Goal: Information Seeking & Learning: Learn about a topic

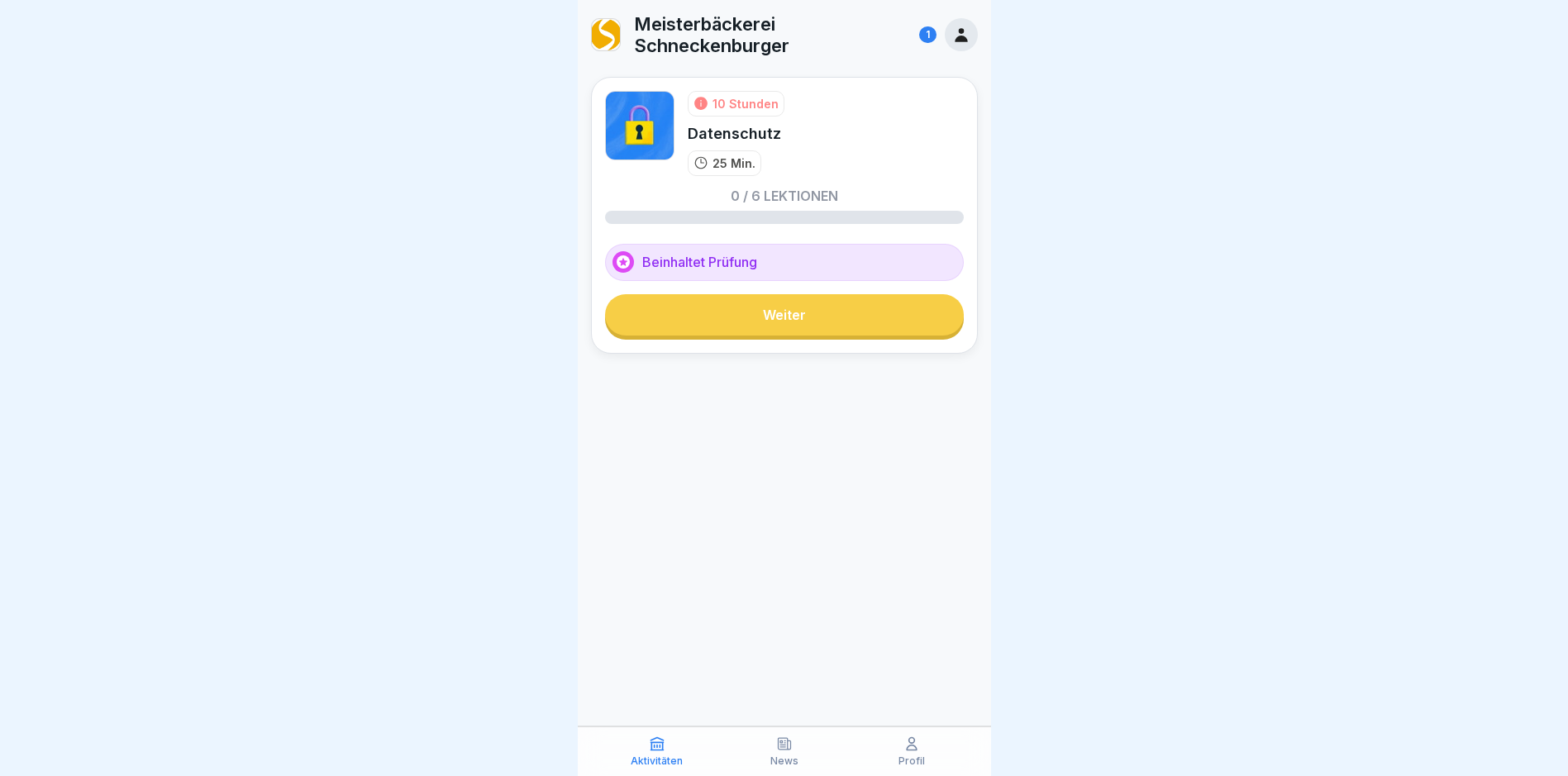
click at [775, 313] on link "Weiter" at bounding box center [784, 315] width 358 height 41
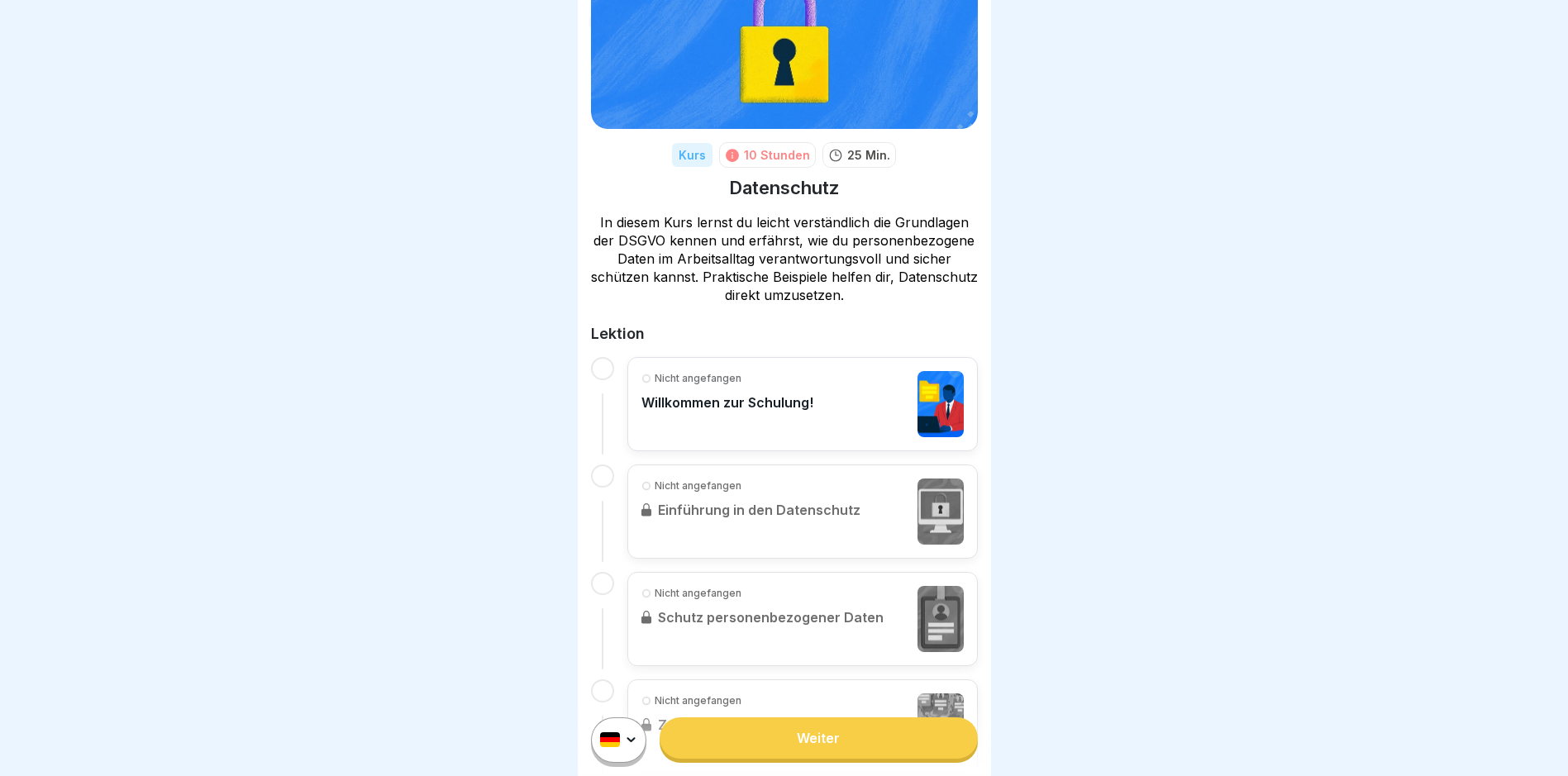
scroll to position [507, 0]
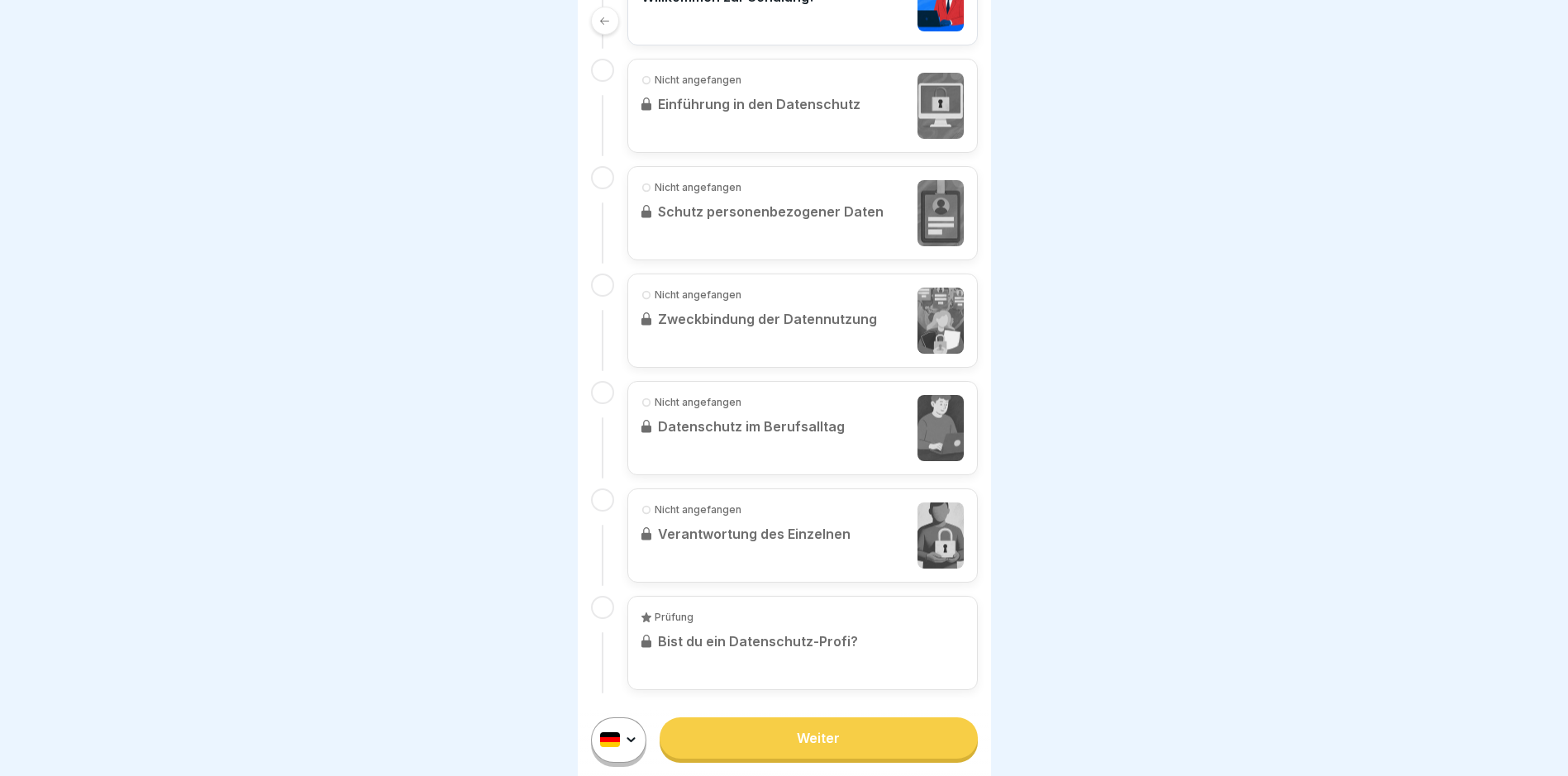
click at [753, 772] on div "Weiter" at bounding box center [784, 740] width 413 height 72
click at [768, 752] on link "Weiter" at bounding box center [818, 738] width 317 height 41
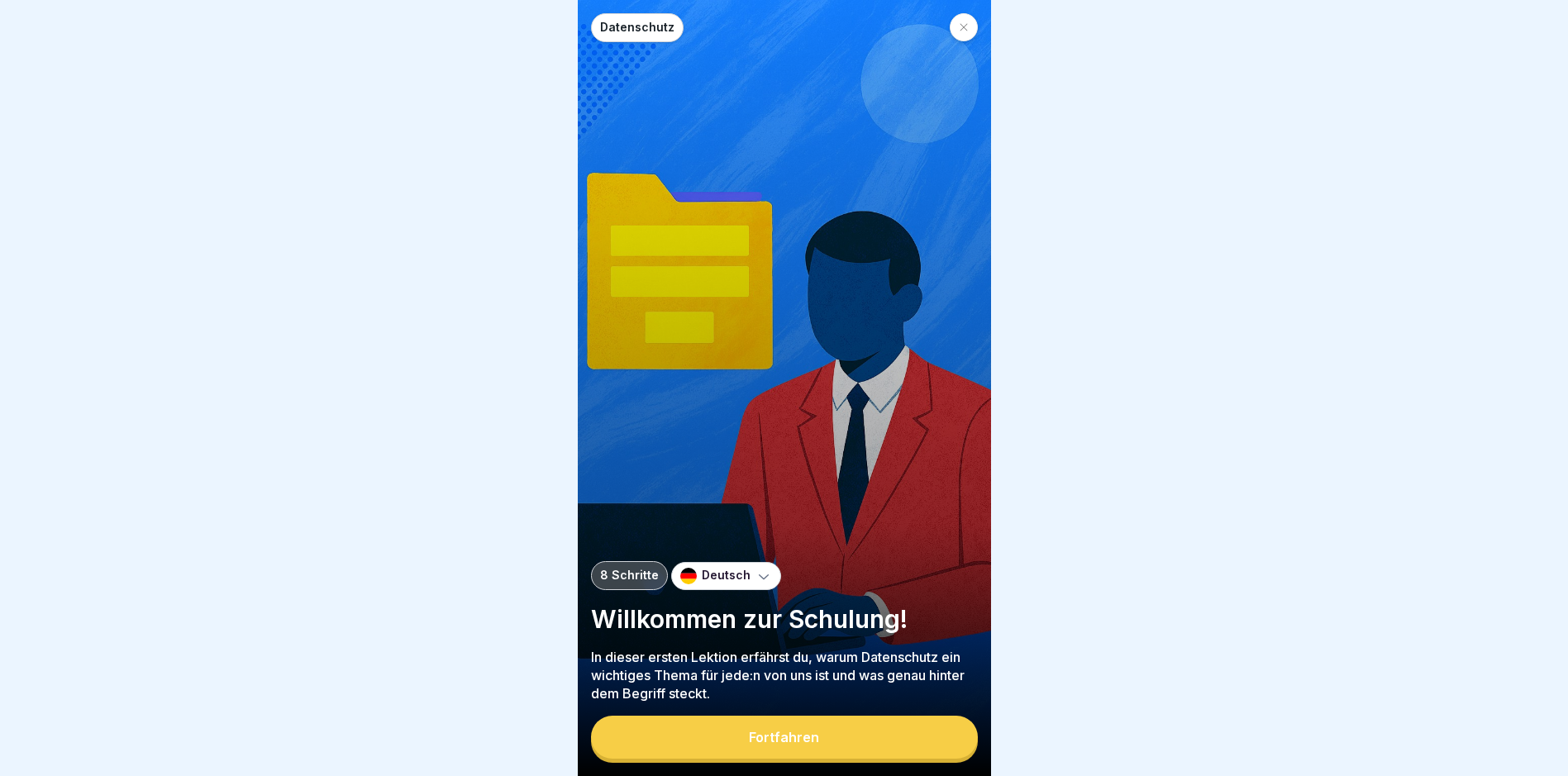
click at [957, 34] on div at bounding box center [963, 27] width 28 height 28
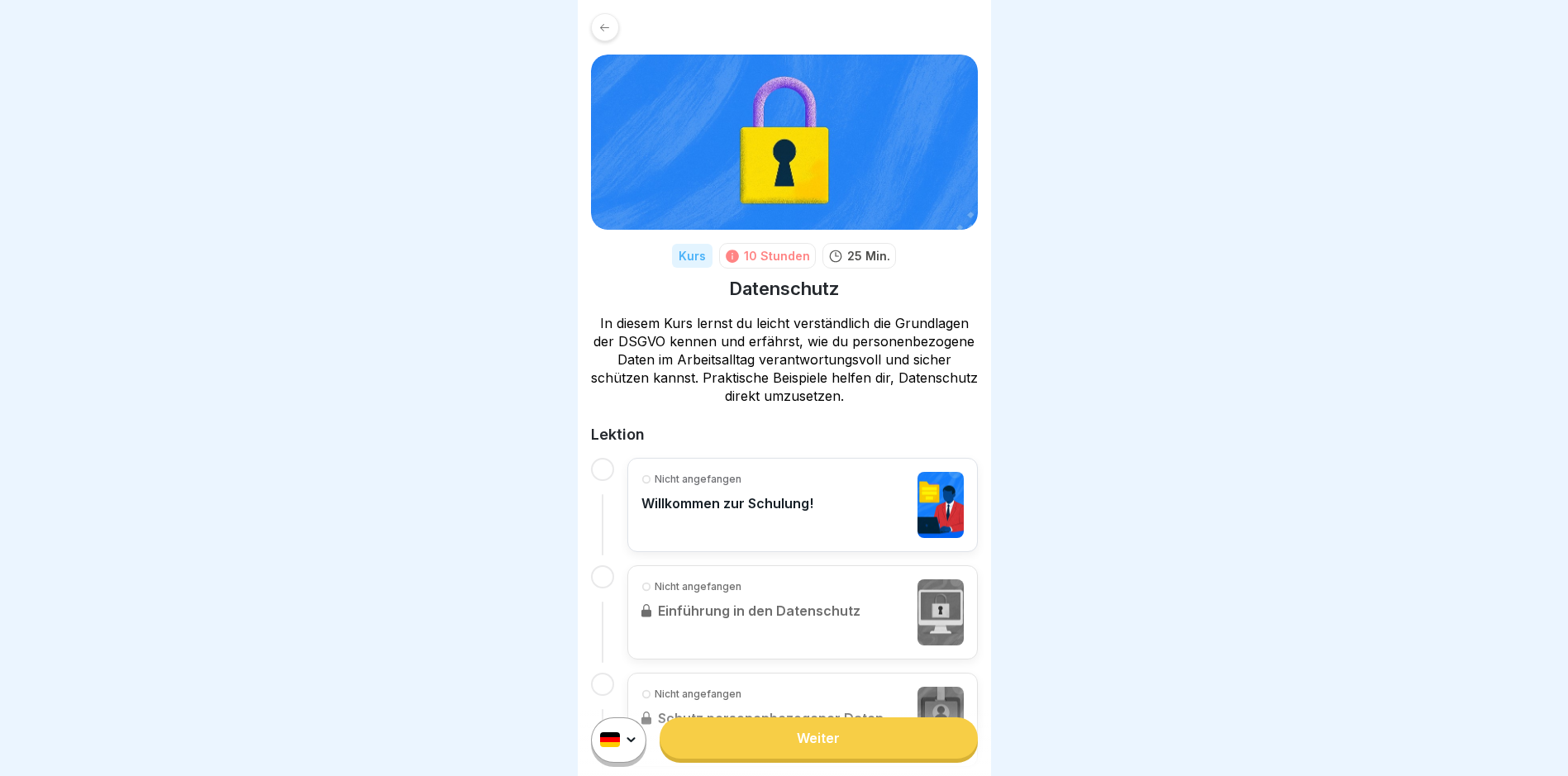
click at [1230, 304] on div at bounding box center [784, 388] width 1568 height 776
click at [787, 506] on p "Willkommen zur Schulung!" at bounding box center [728, 504] width 172 height 16
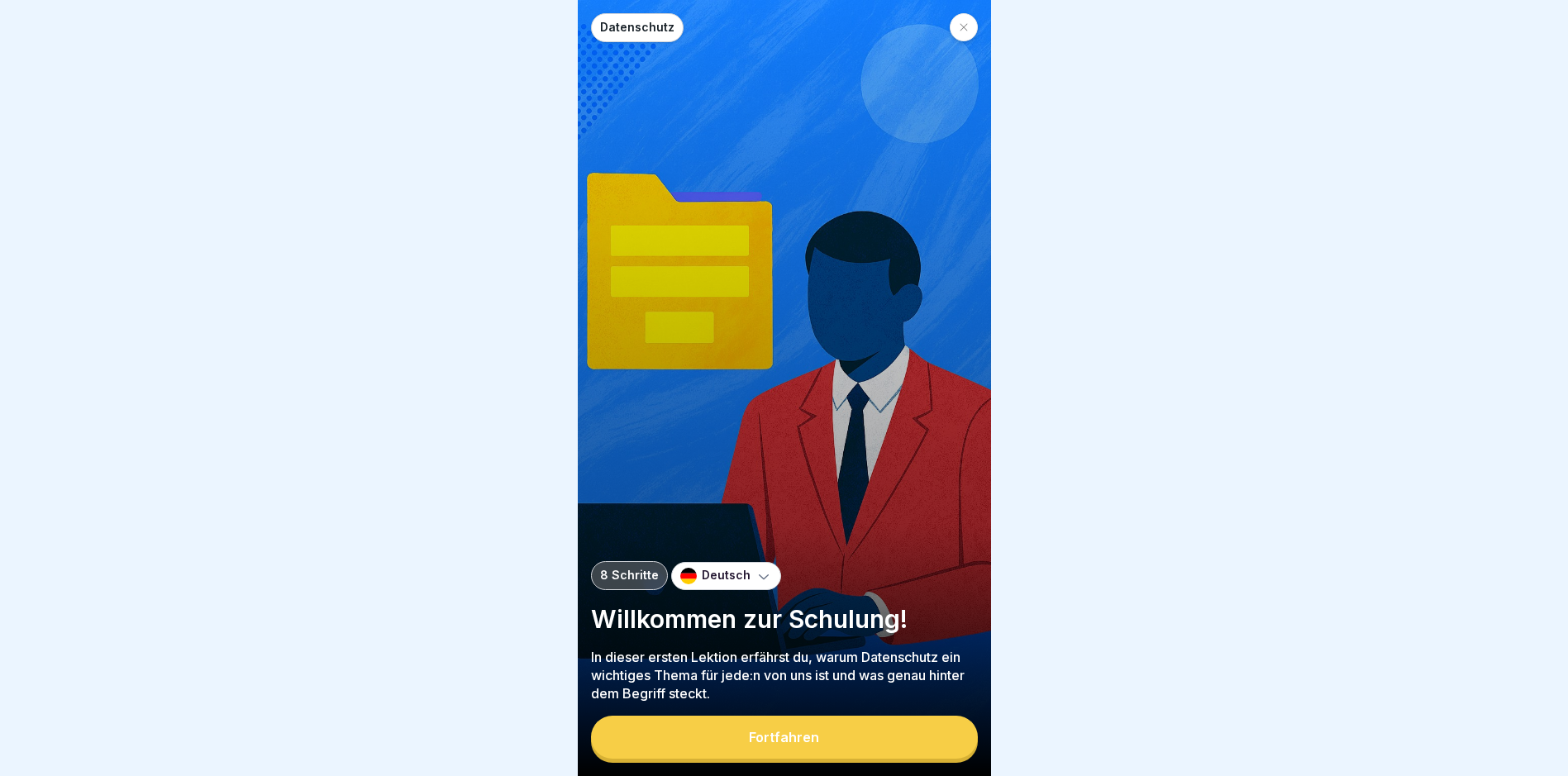
click at [790, 744] on div "Fortfahren" at bounding box center [784, 737] width 70 height 15
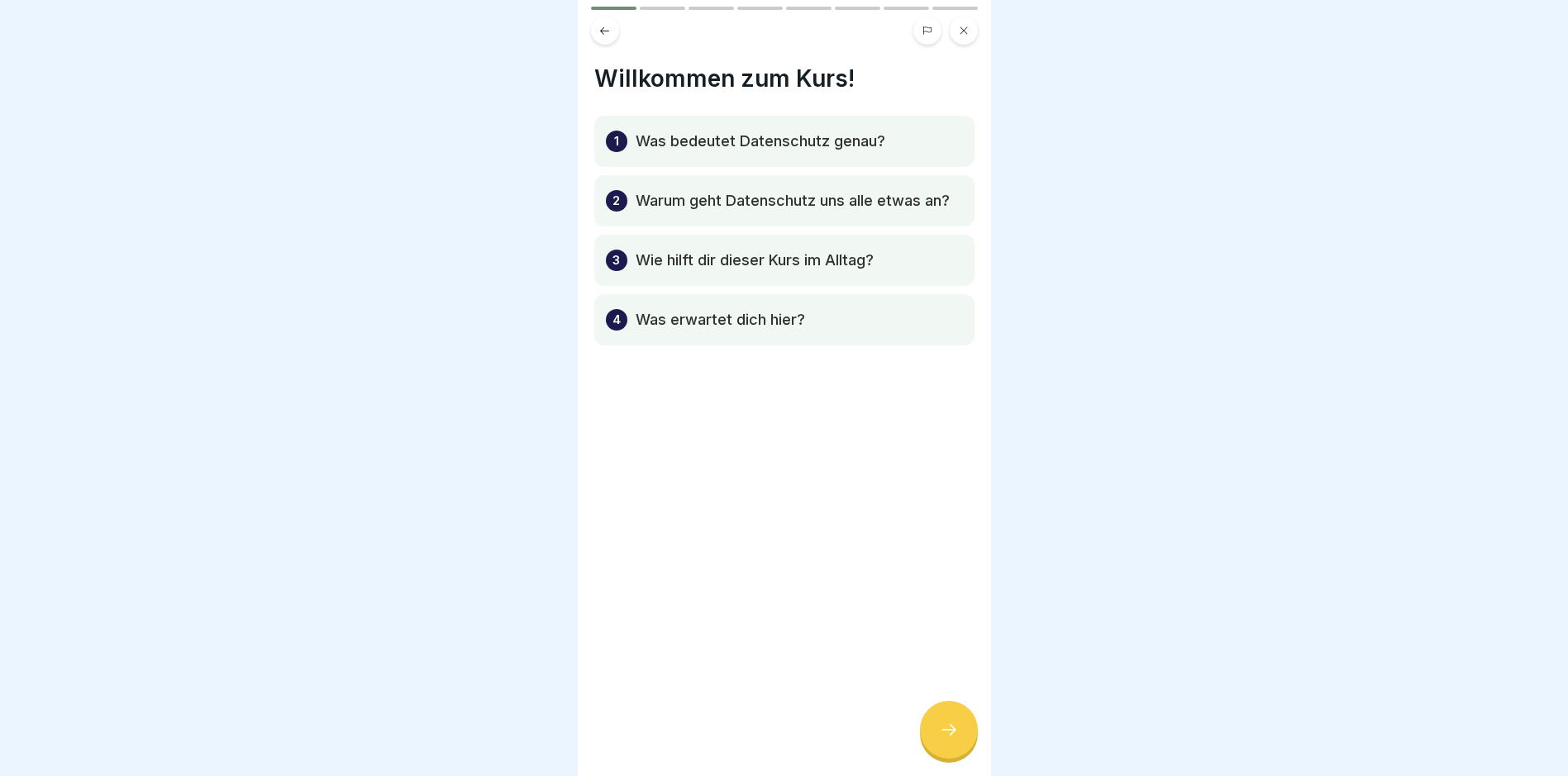
click at [919, 35] on button at bounding box center [927, 30] width 28 height 28
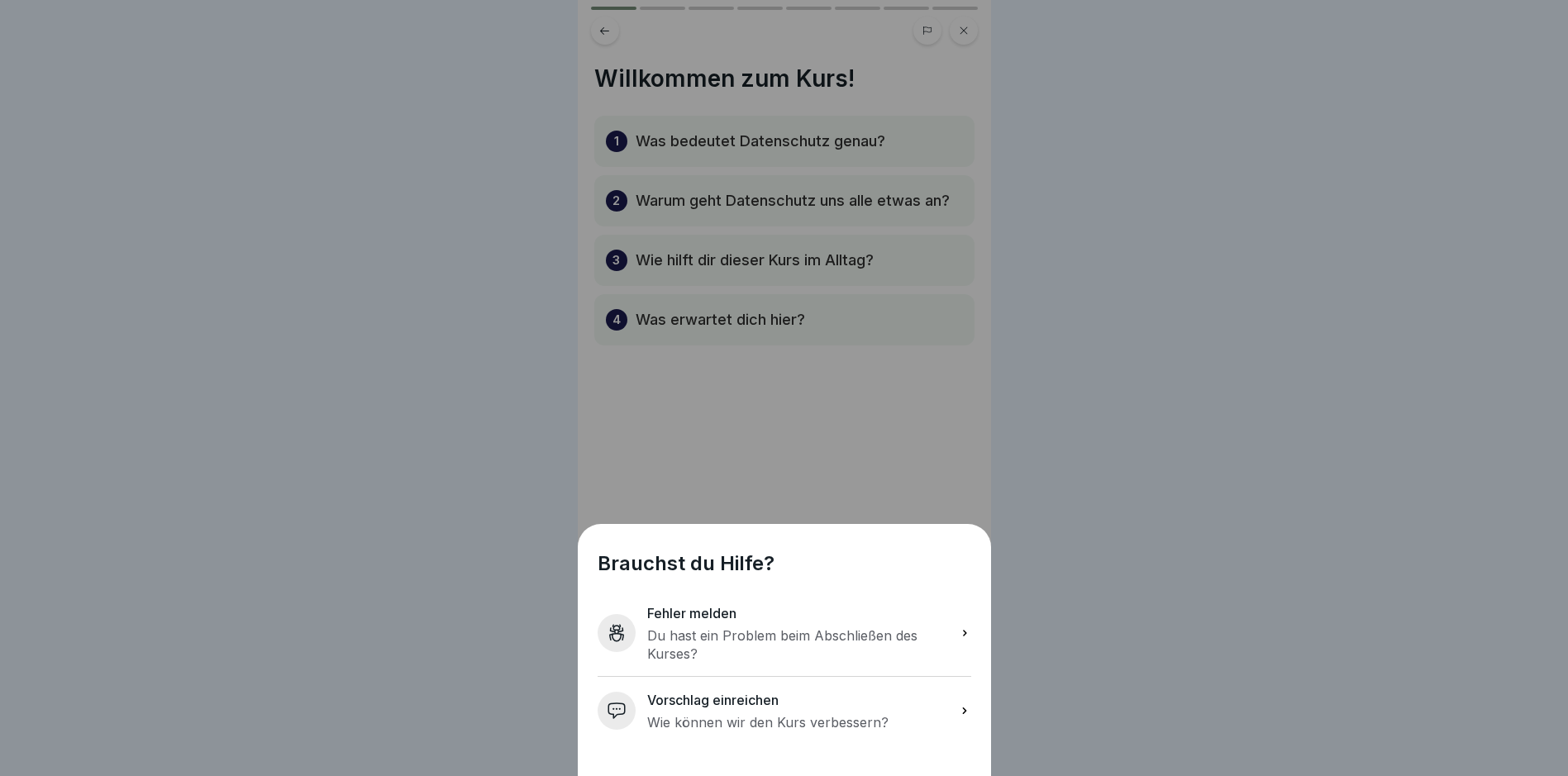
click at [1358, 412] on div "Brauchst du Hilfe? Fehler melden Du hast ein Problem beim Abschließen des [DEMO…" at bounding box center [784, 388] width 1568 height 776
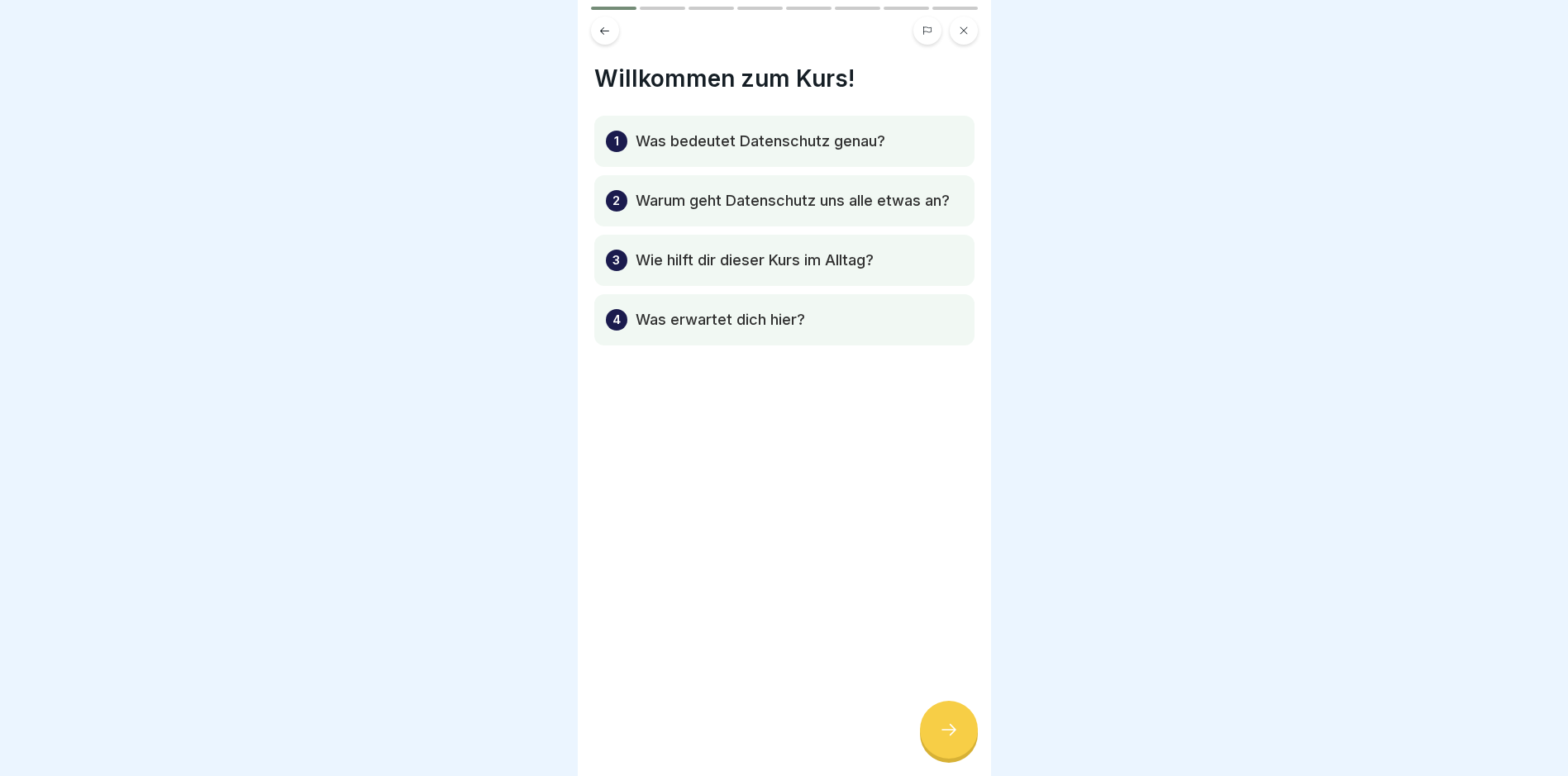
click at [602, 29] on icon at bounding box center [605, 31] width 13 height 13
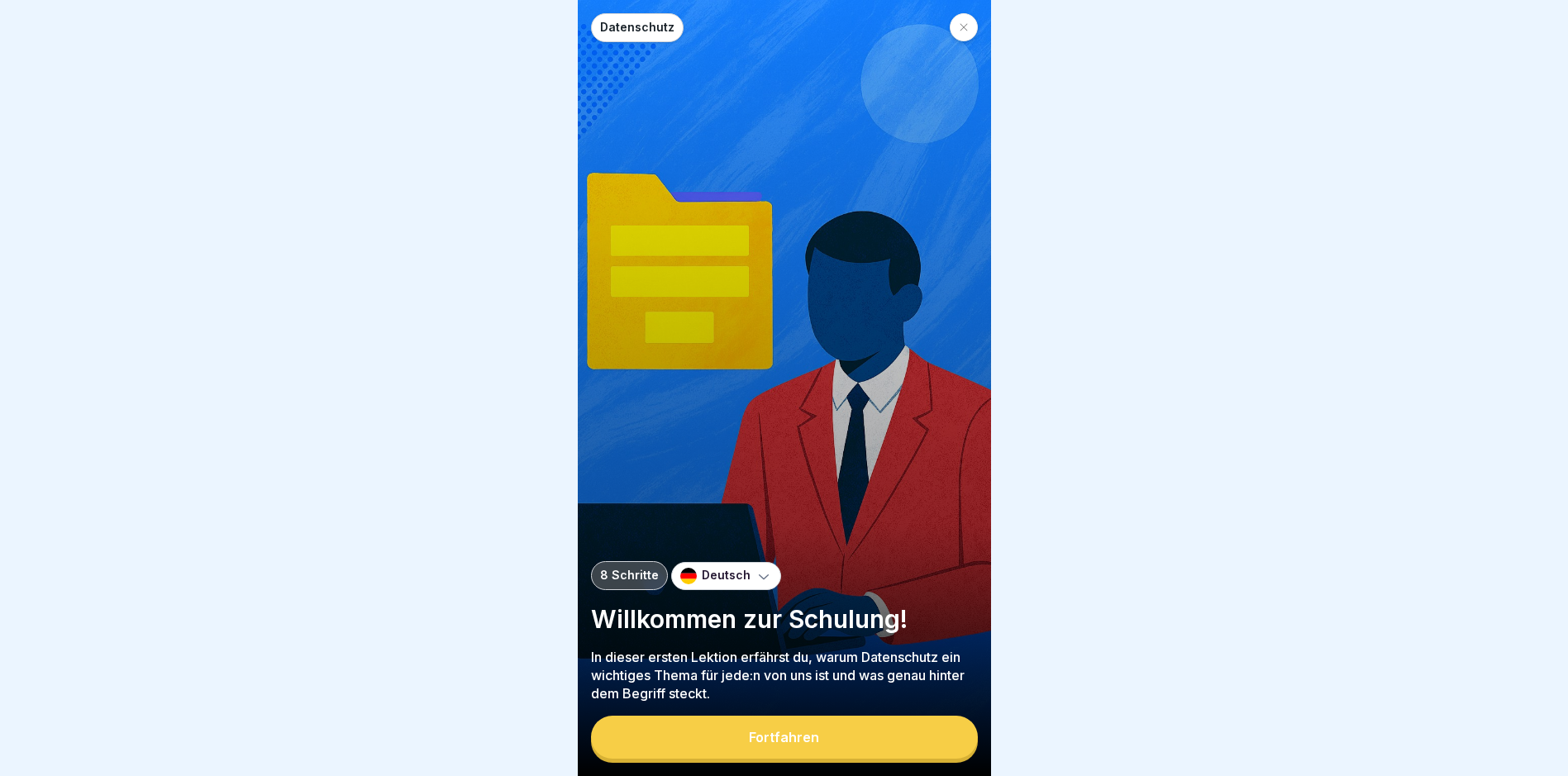
click at [953, 33] on div at bounding box center [963, 27] width 28 height 28
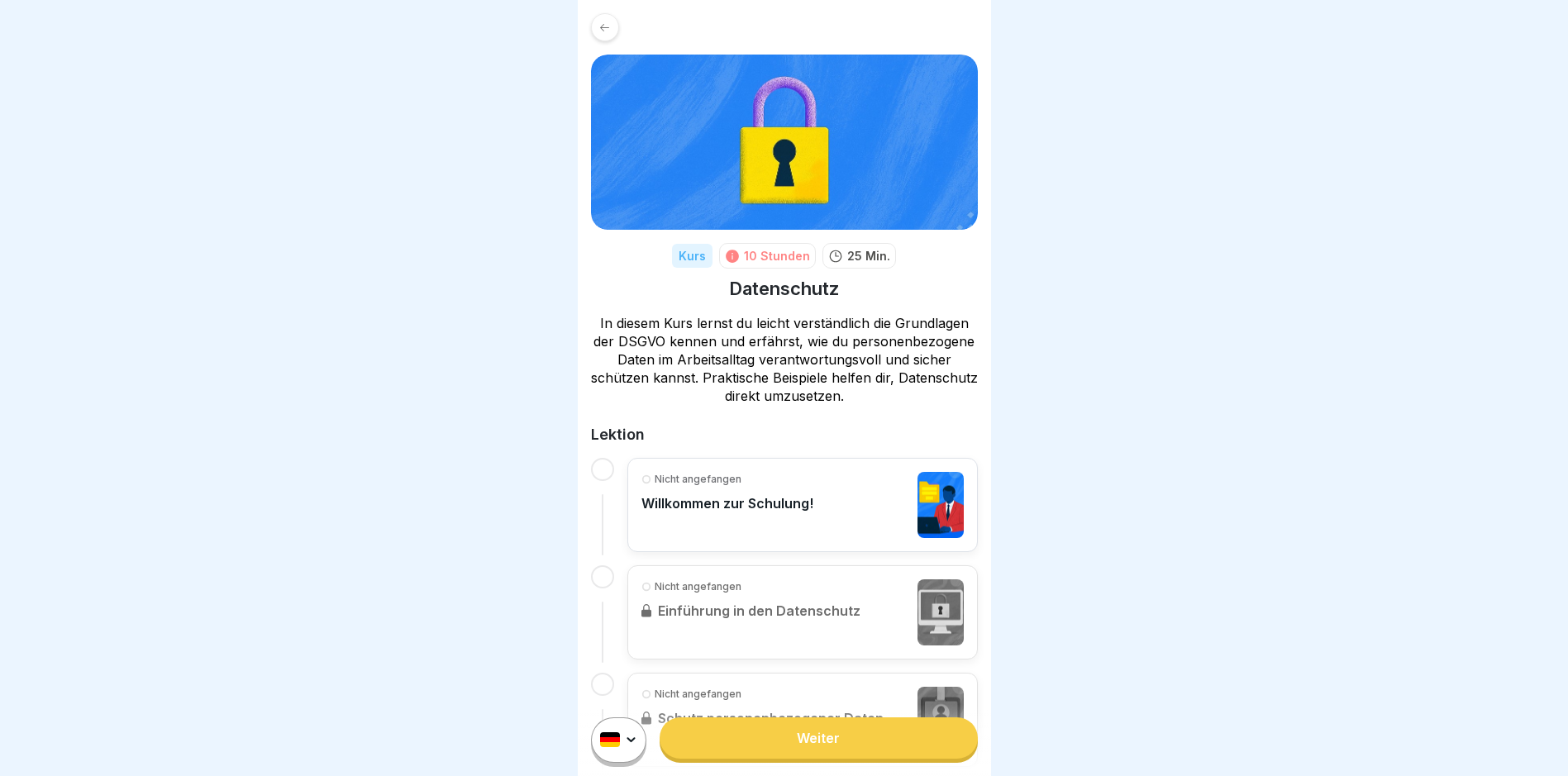
click at [1189, 141] on div at bounding box center [784, 388] width 1568 height 776
click at [1205, 134] on div at bounding box center [784, 388] width 1568 height 776
click at [1012, 319] on div at bounding box center [784, 388] width 1568 height 776
click at [1025, 134] on div at bounding box center [784, 388] width 1568 height 776
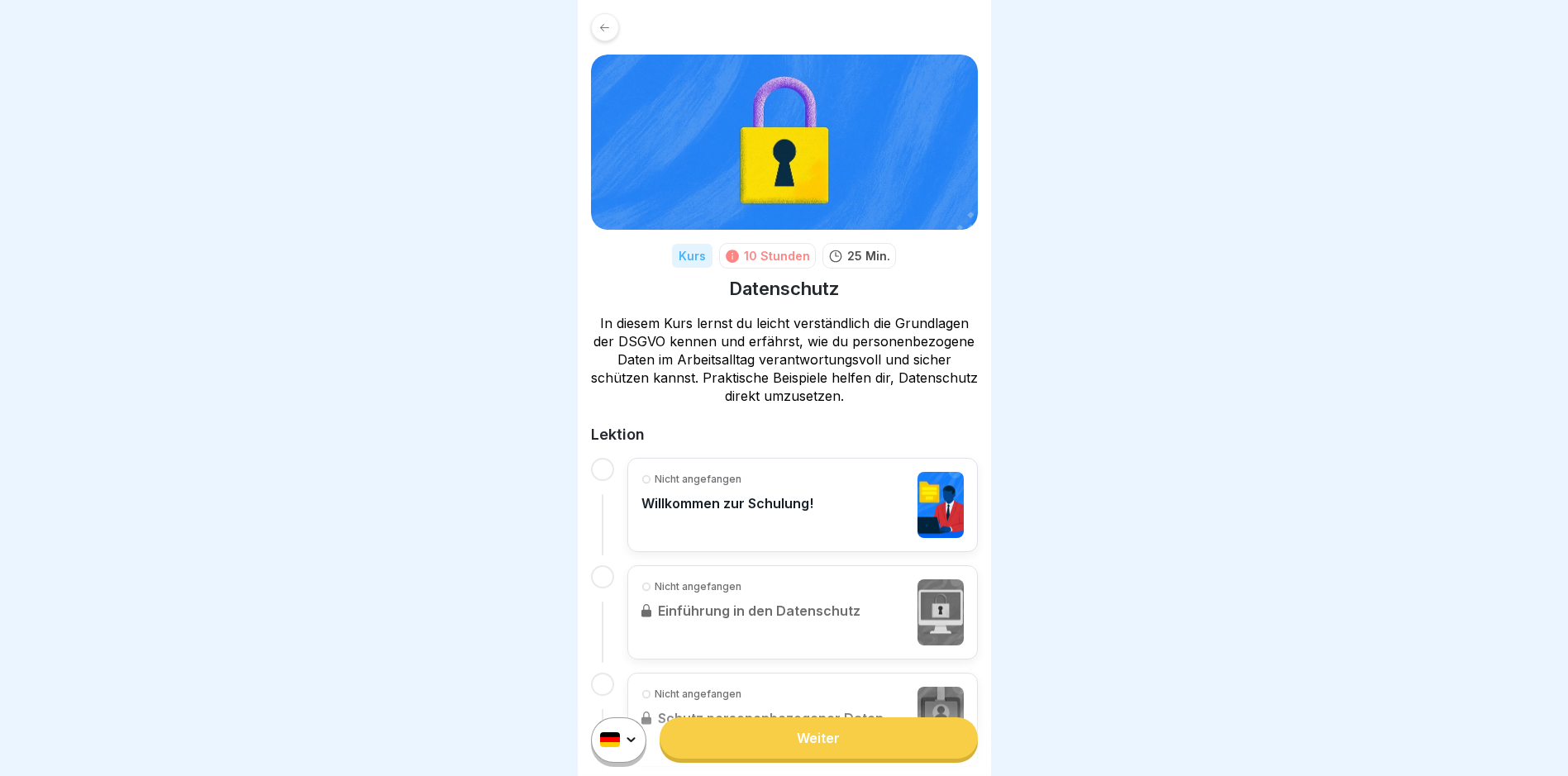
click at [613, 23] on div at bounding box center [605, 27] width 28 height 28
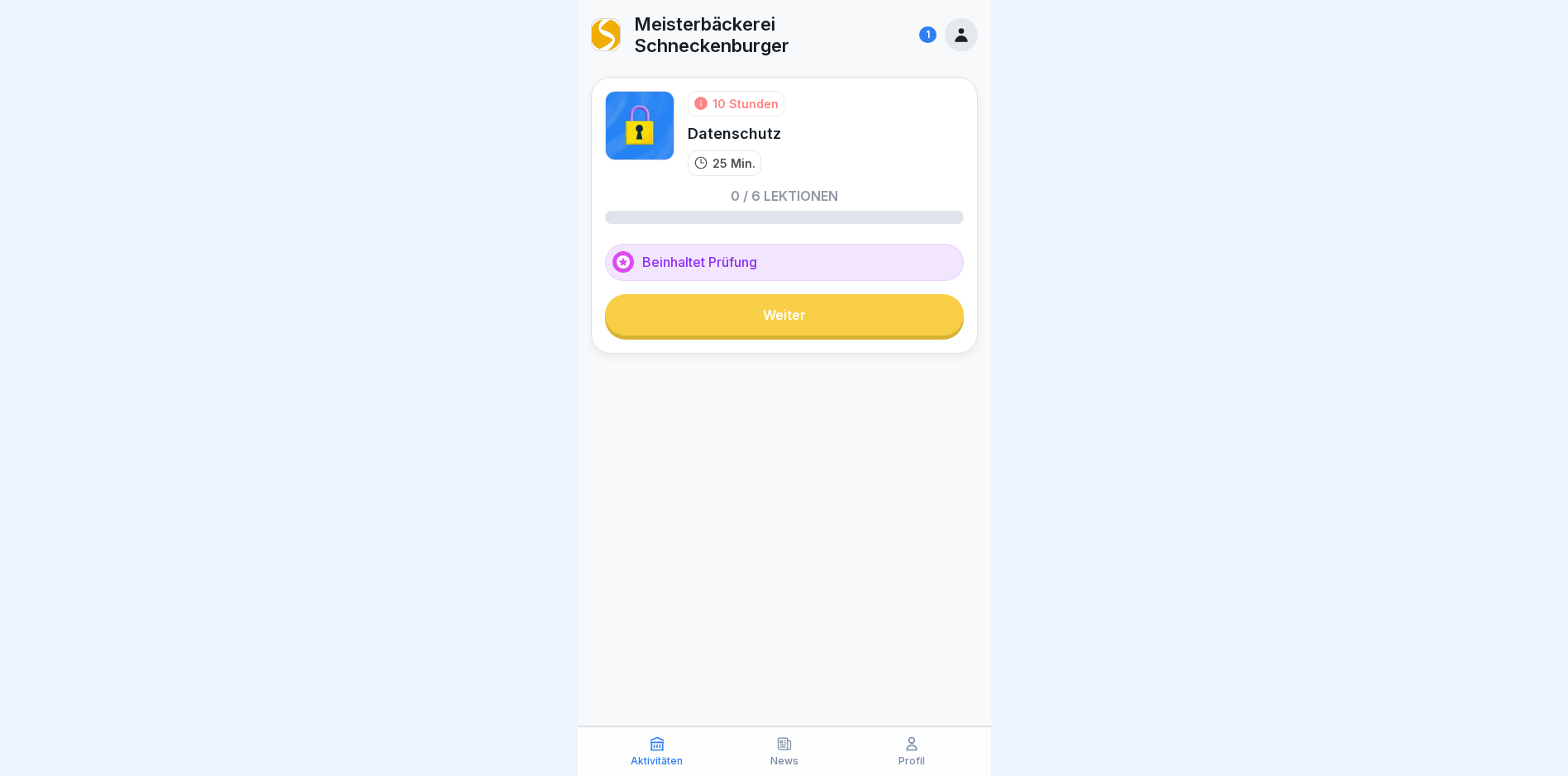
click at [775, 323] on link "Weiter" at bounding box center [784, 315] width 358 height 41
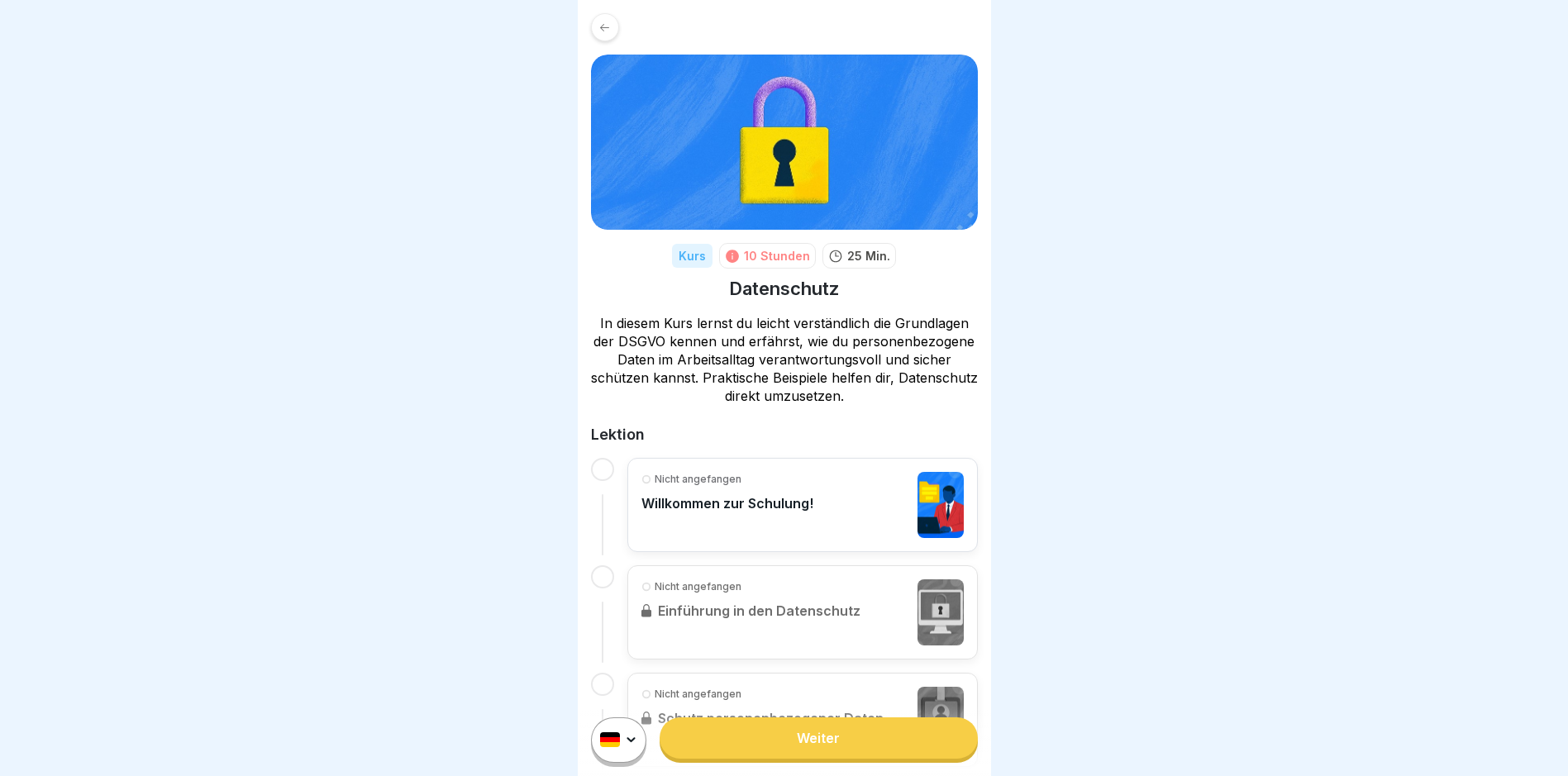
click at [734, 512] on div "Nicht angefangen Willkommen zur Schulung!" at bounding box center [728, 505] width 172 height 66
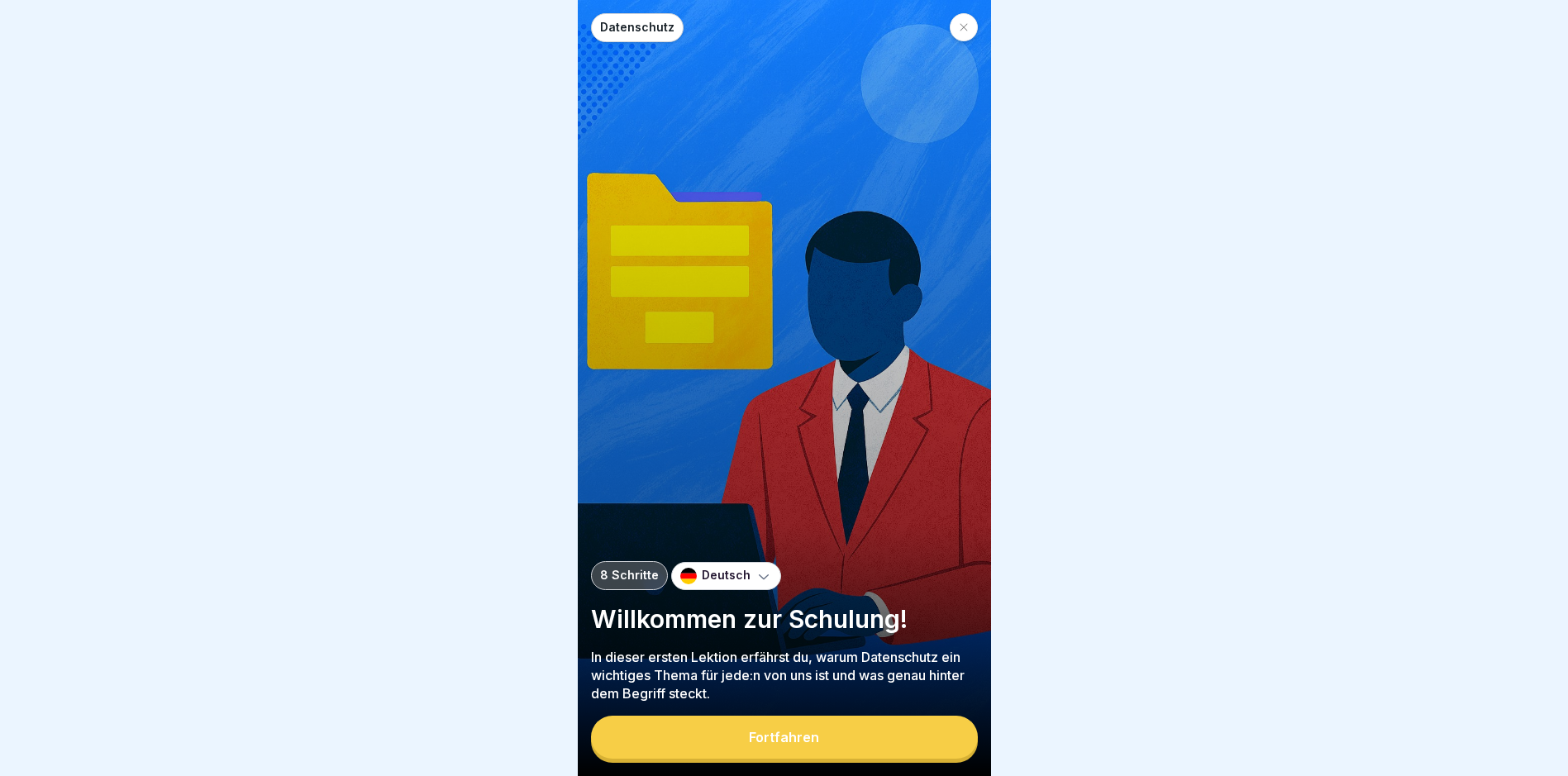
scroll to position [13, 0]
click at [844, 732] on button "Fortfahren" at bounding box center [785, 737] width 387 height 43
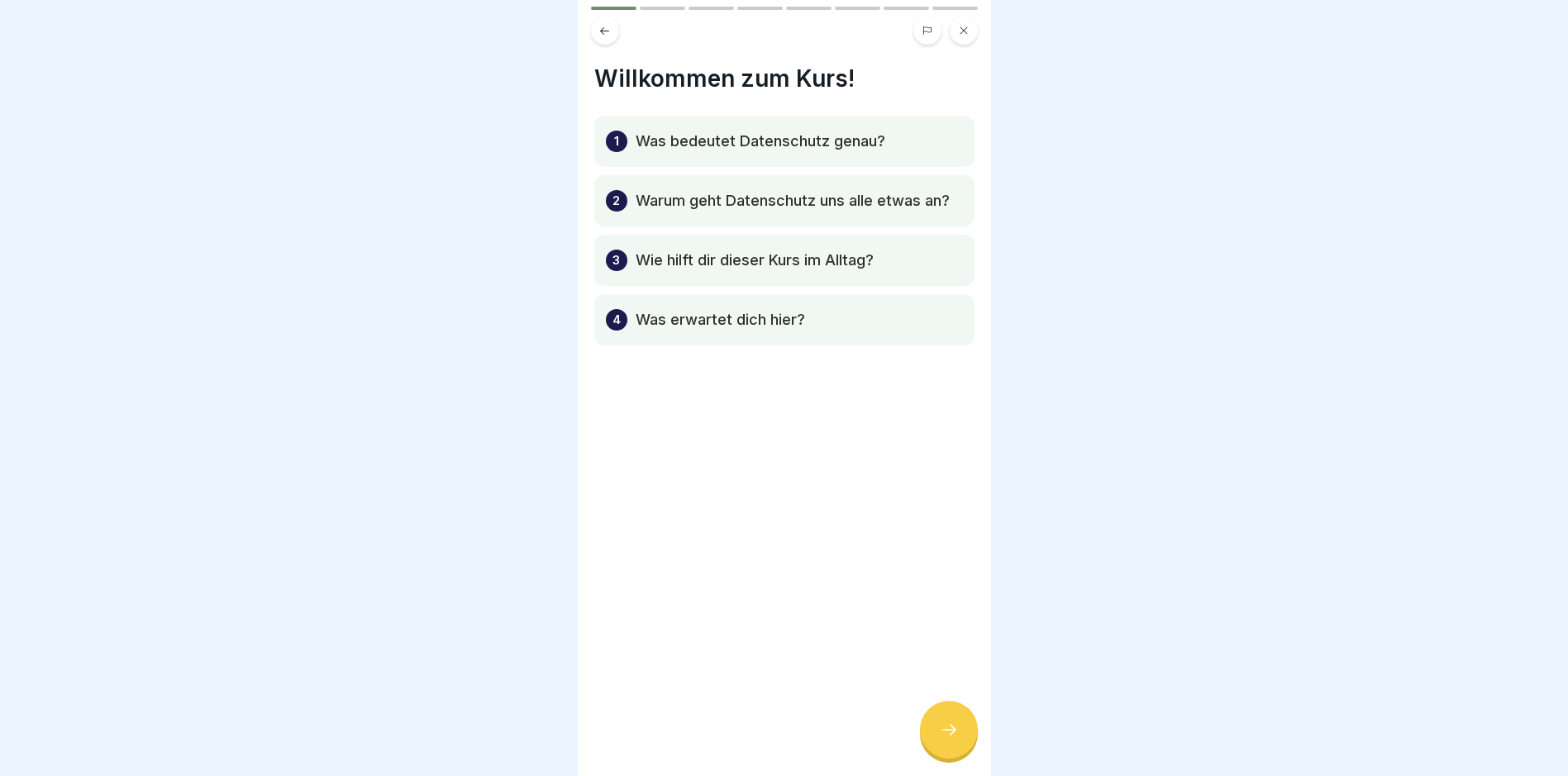
click at [926, 736] on div at bounding box center [949, 730] width 58 height 58
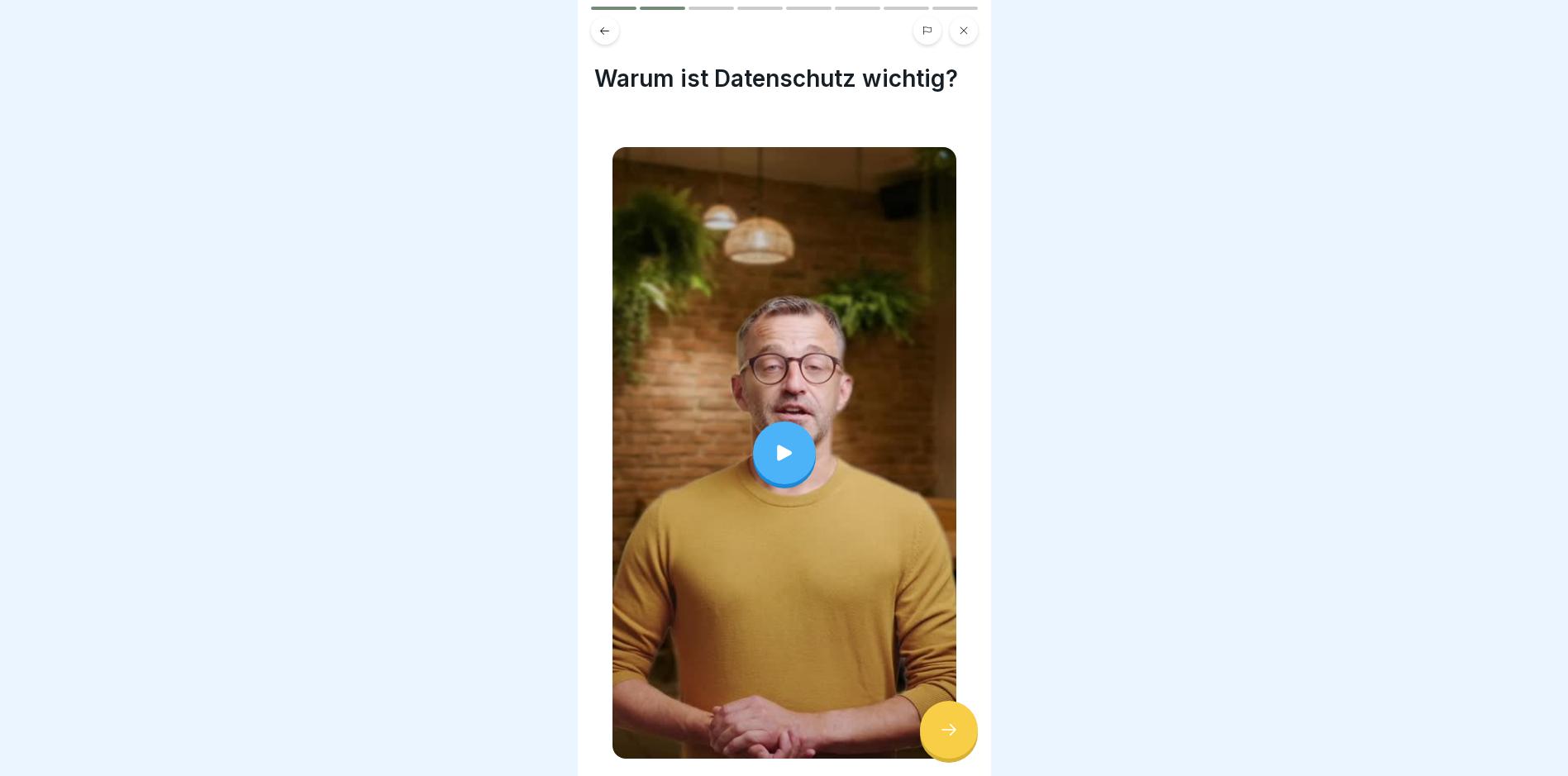
click at [1016, 434] on div at bounding box center [784, 388] width 1568 height 776
click at [948, 737] on icon at bounding box center [949, 730] width 20 height 20
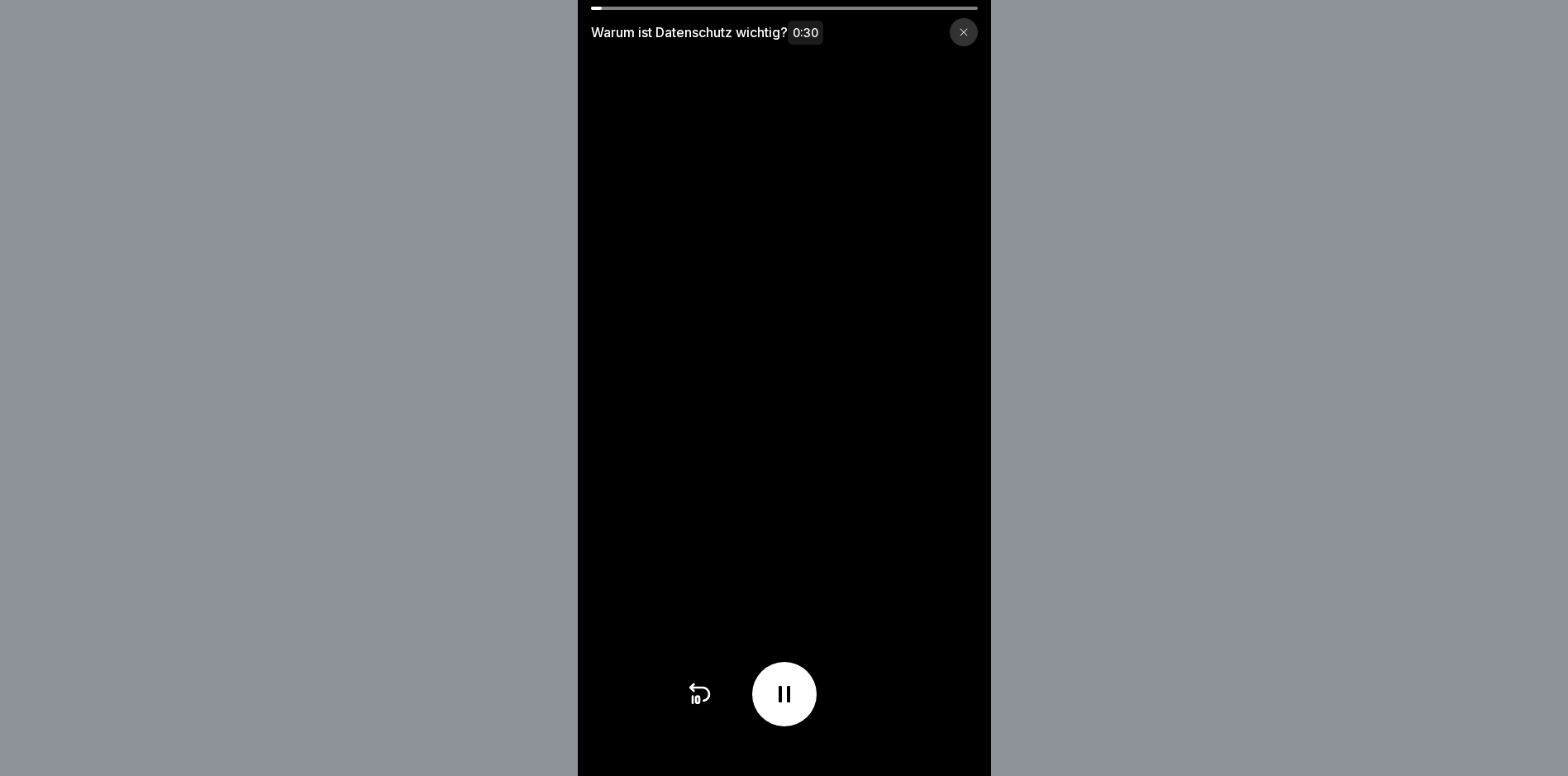
click at [969, 28] on icon at bounding box center [963, 31] width 10 height 10
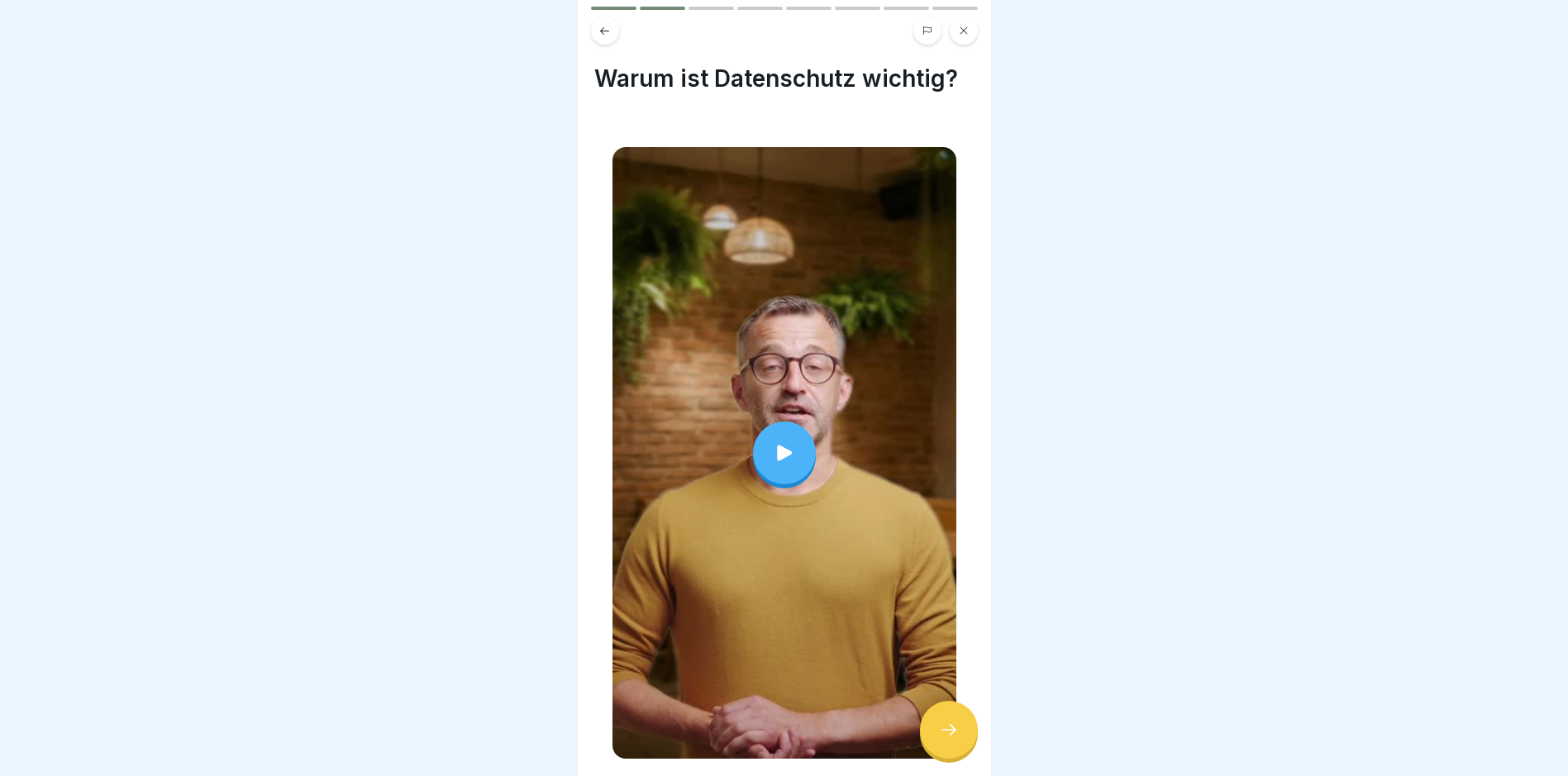
drag, startPoint x: 1096, startPoint y: 392, endPoint x: 926, endPoint y: 79, distance: 356.2
click at [1096, 391] on div at bounding box center [784, 388] width 1568 height 776
drag, startPoint x: 947, startPoint y: 740, endPoint x: 536, endPoint y: 38, distance: 813.5
click at [1219, 357] on body "Datenschutz 8 Schritte Deutsch Willkommen zur Schulung! In dieser ersten Lektio…" at bounding box center [784, 388] width 1568 height 776
click at [599, 34] on div "Datenschutz 8 Schritte Deutsch Willkommen zur Schulung! In dieser ersten Lektio…" at bounding box center [784, 388] width 413 height 776
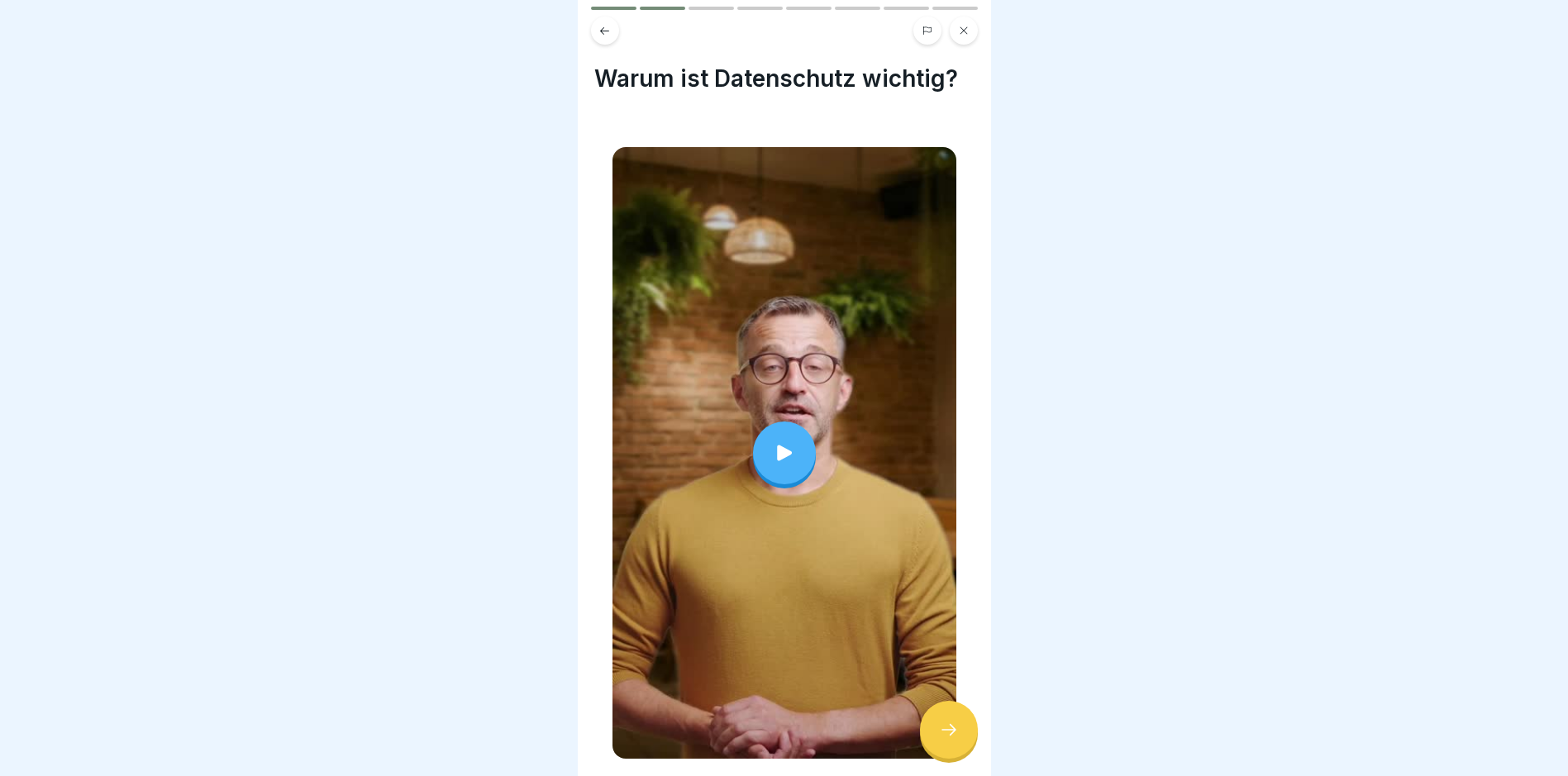
click at [600, 25] on icon at bounding box center [605, 31] width 13 height 13
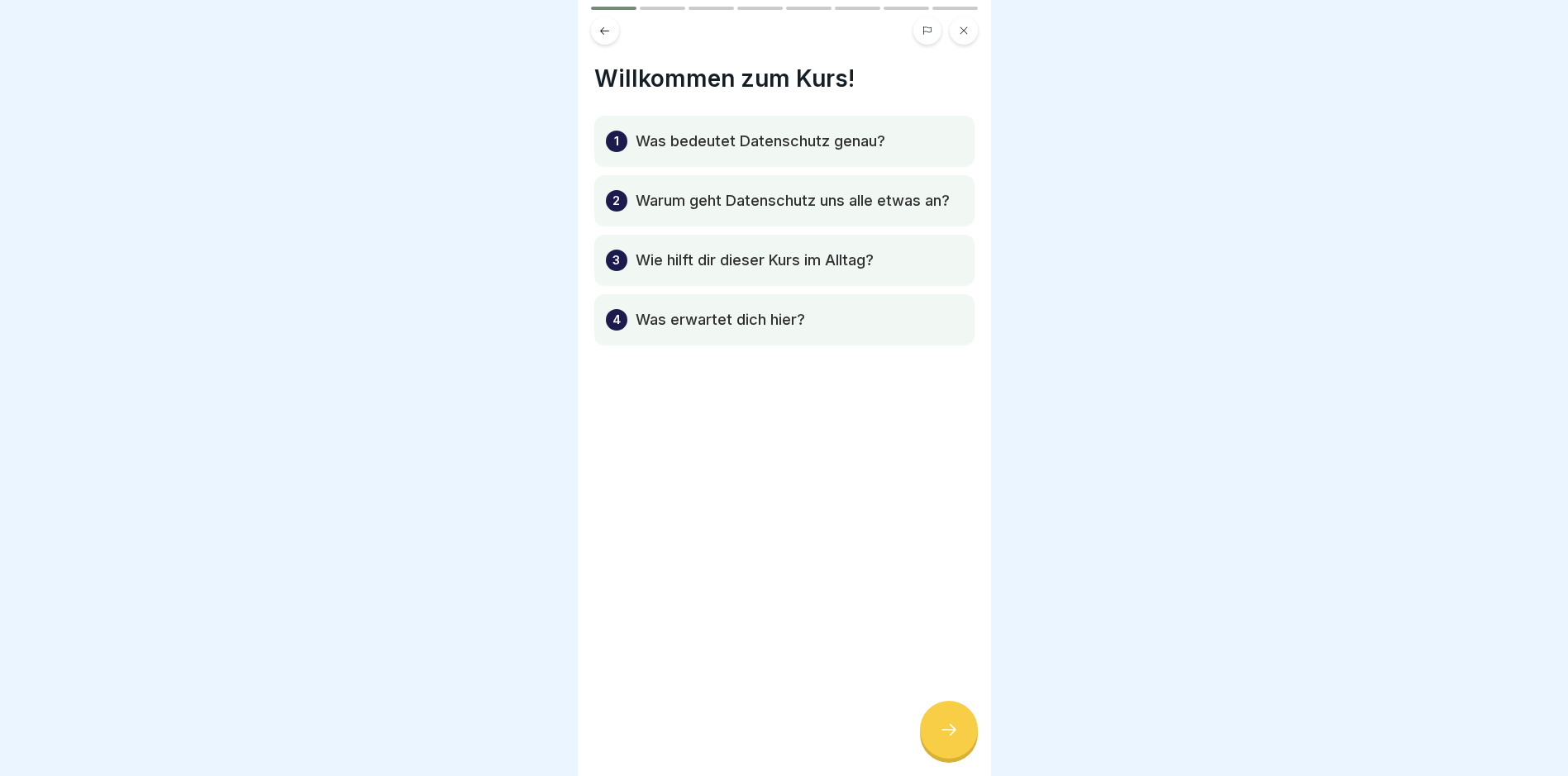
click at [951, 735] on icon at bounding box center [949, 730] width 20 height 20
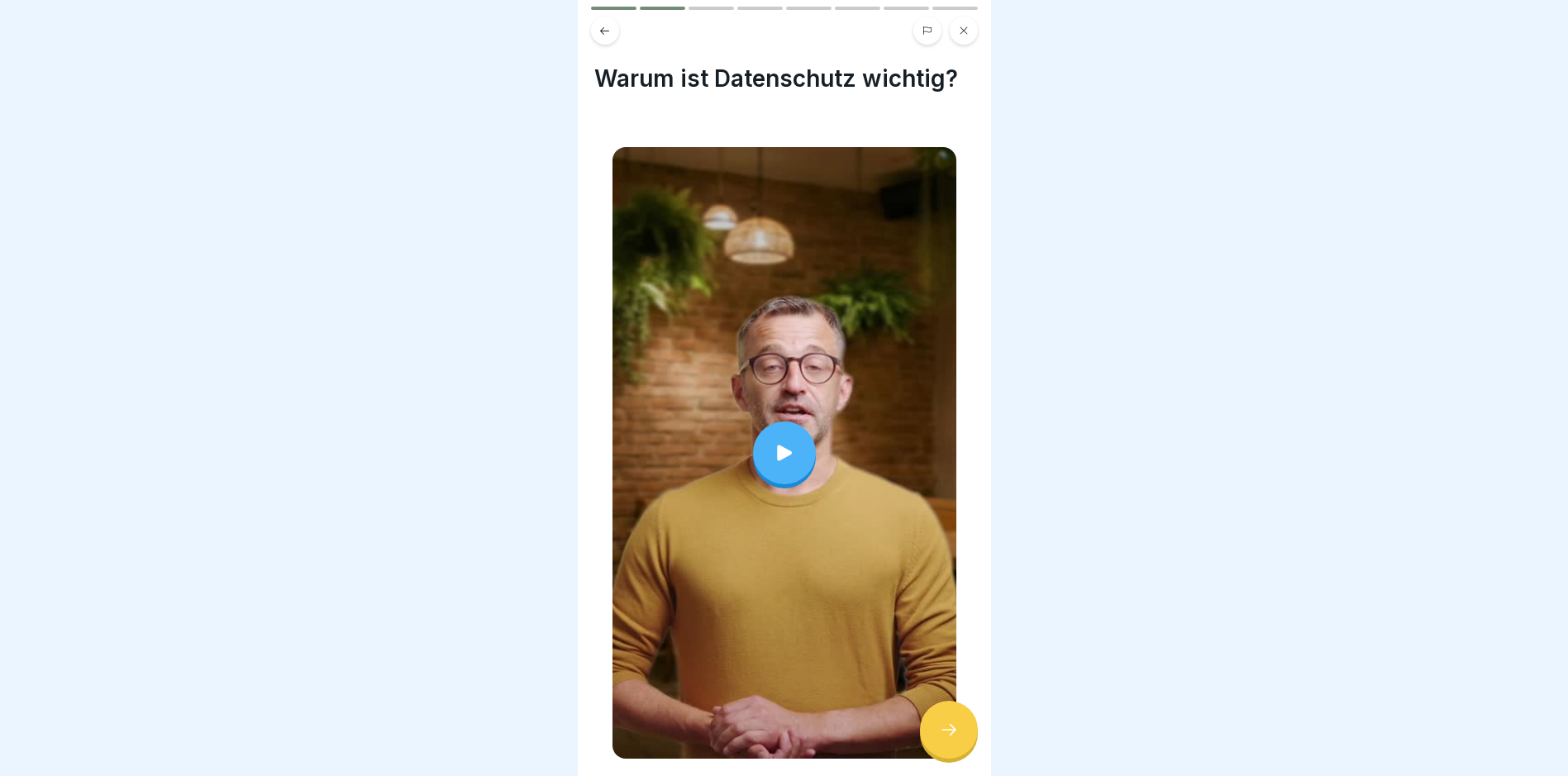
click at [1279, 344] on div at bounding box center [784, 388] width 1568 height 776
click at [946, 751] on div at bounding box center [949, 730] width 58 height 58
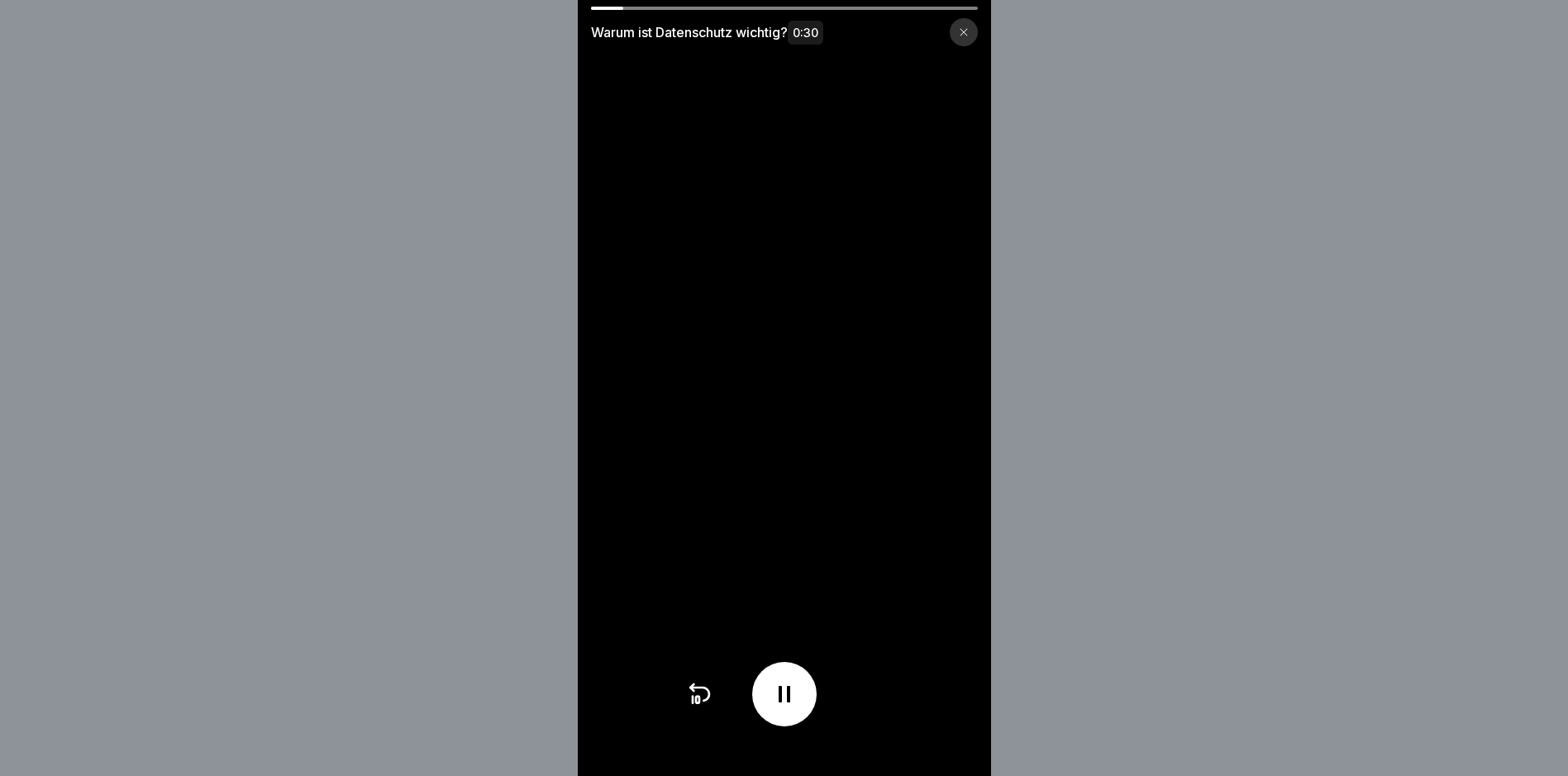
click at [966, 34] on icon at bounding box center [963, 31] width 10 height 10
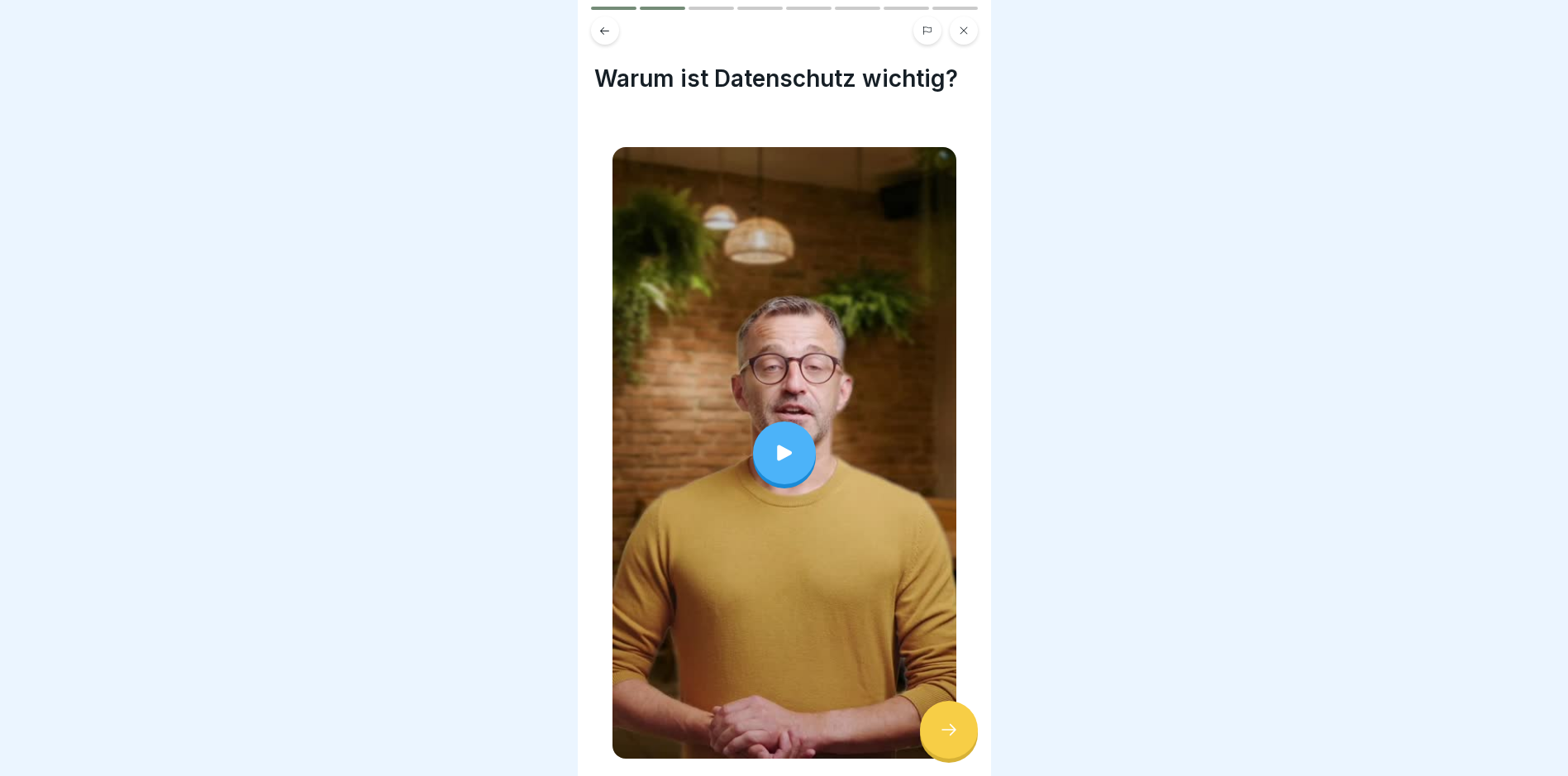
click at [1118, 326] on div at bounding box center [784, 388] width 1568 height 776
drag, startPoint x: 958, startPoint y: 2, endPoint x: 998, endPoint y: 42, distance: 56.6
click at [998, 42] on body "Datenschutz 8 Schritte Deutsch Willkommen zur Schulung! In dieser ersten Lektio…" at bounding box center [784, 388] width 1568 height 776
click at [600, 26] on button at bounding box center [605, 30] width 28 height 28
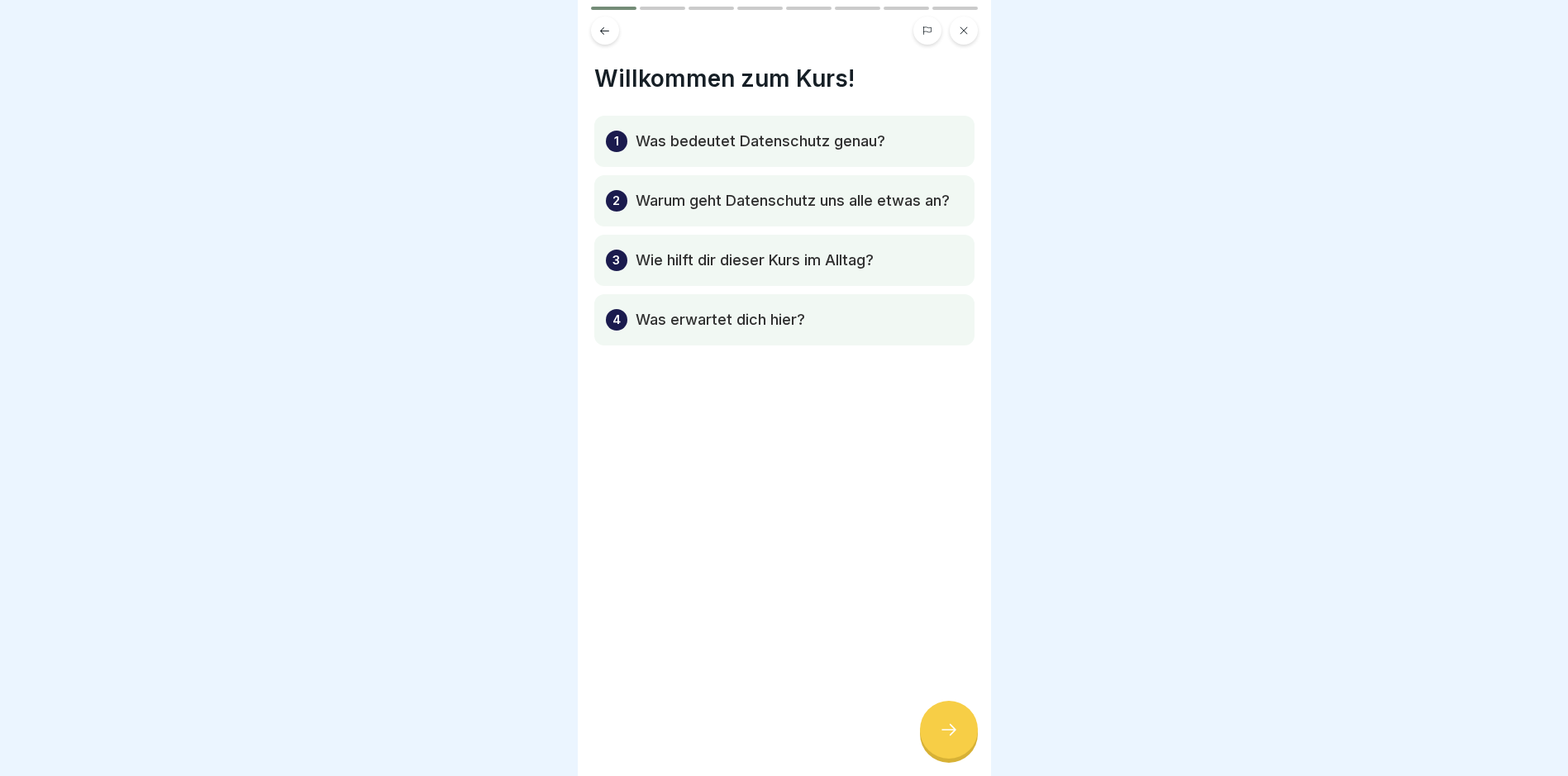
click at [600, 26] on button at bounding box center [605, 30] width 28 height 28
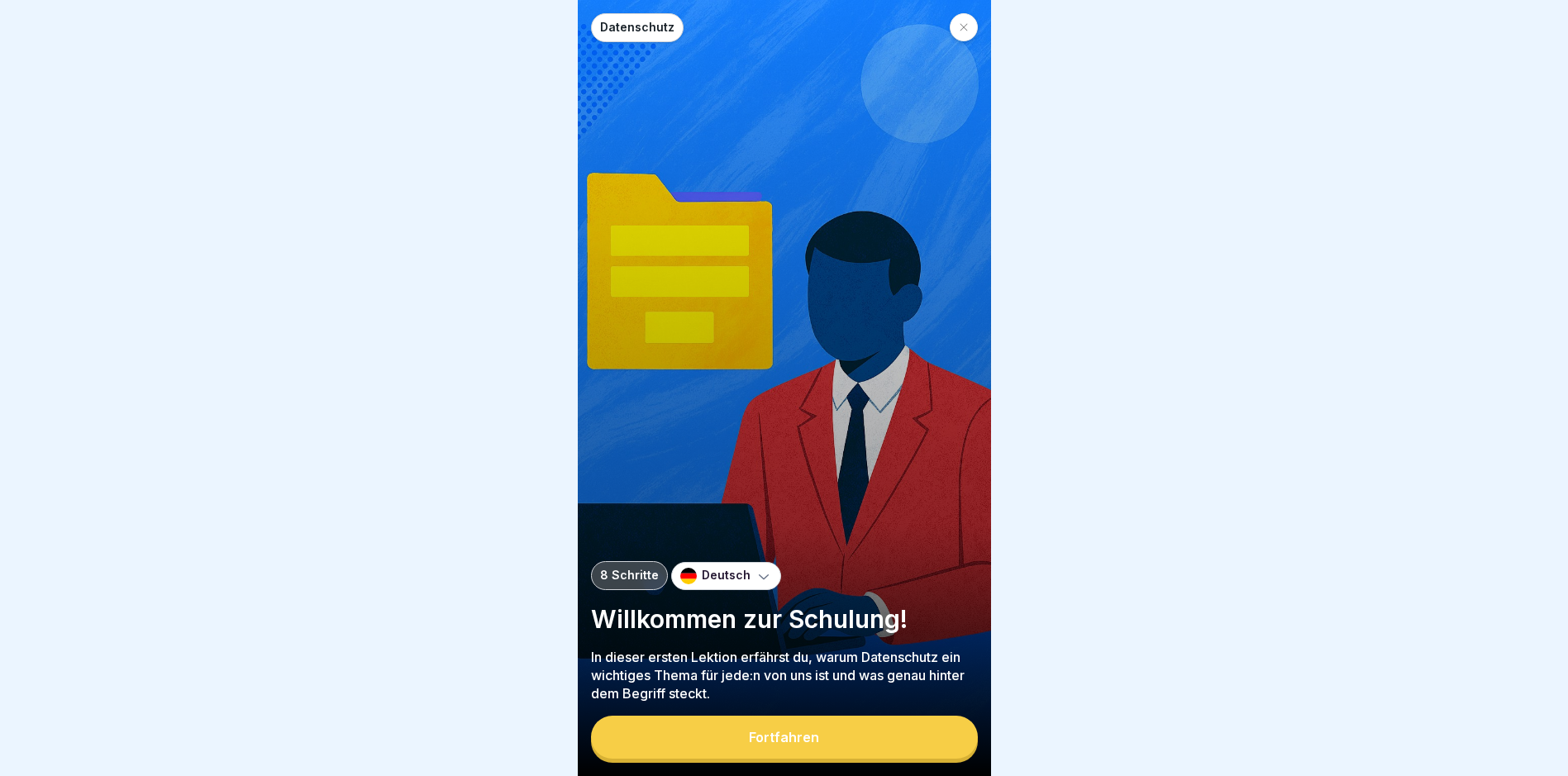
click at [600, 26] on div "Datenschutz" at bounding box center [637, 28] width 92 height 29
click at [965, 22] on icon at bounding box center [963, 27] width 10 height 10
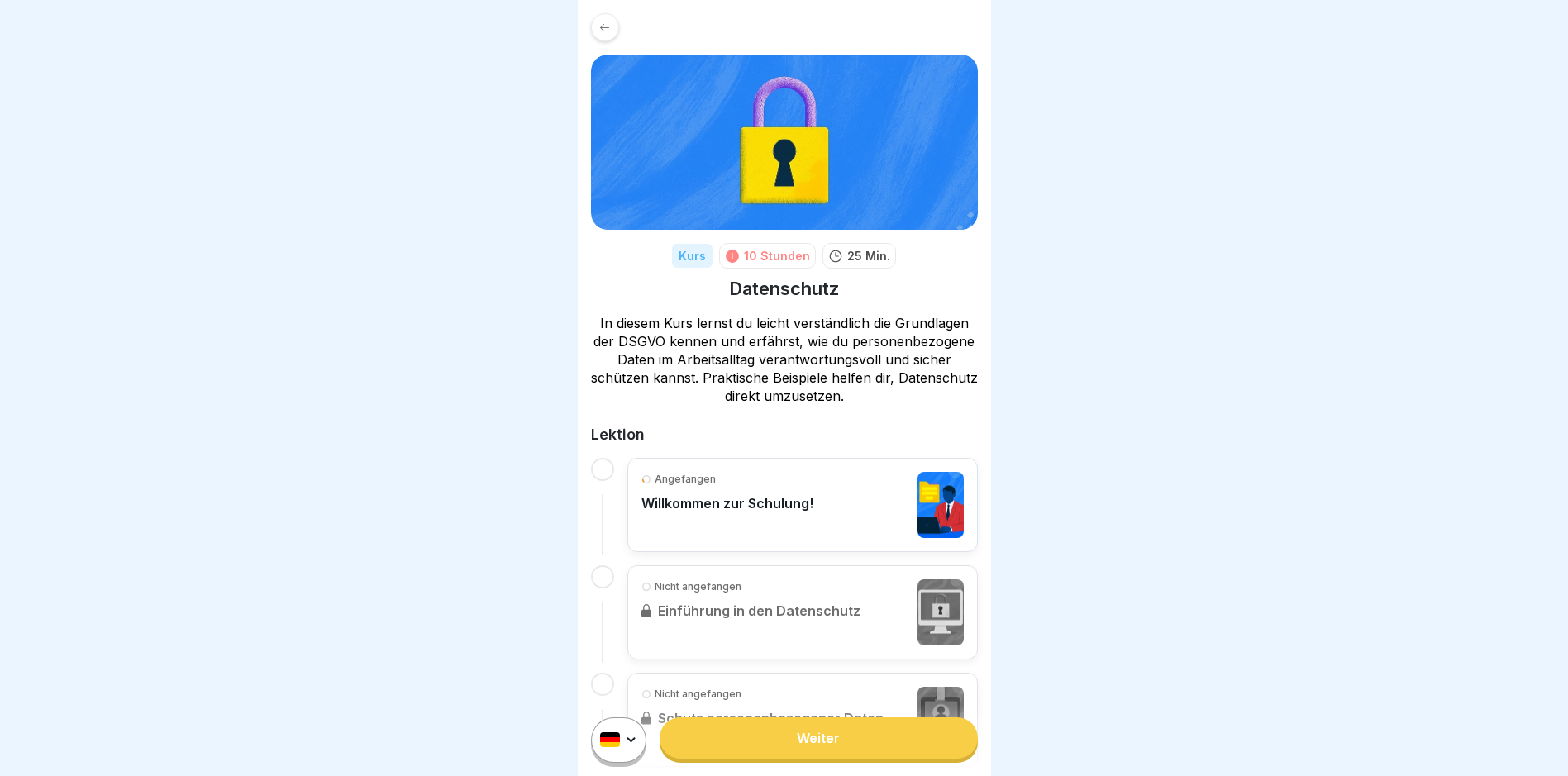
click at [1253, 434] on div at bounding box center [784, 388] width 1568 height 776
